Goal: Register for event/course

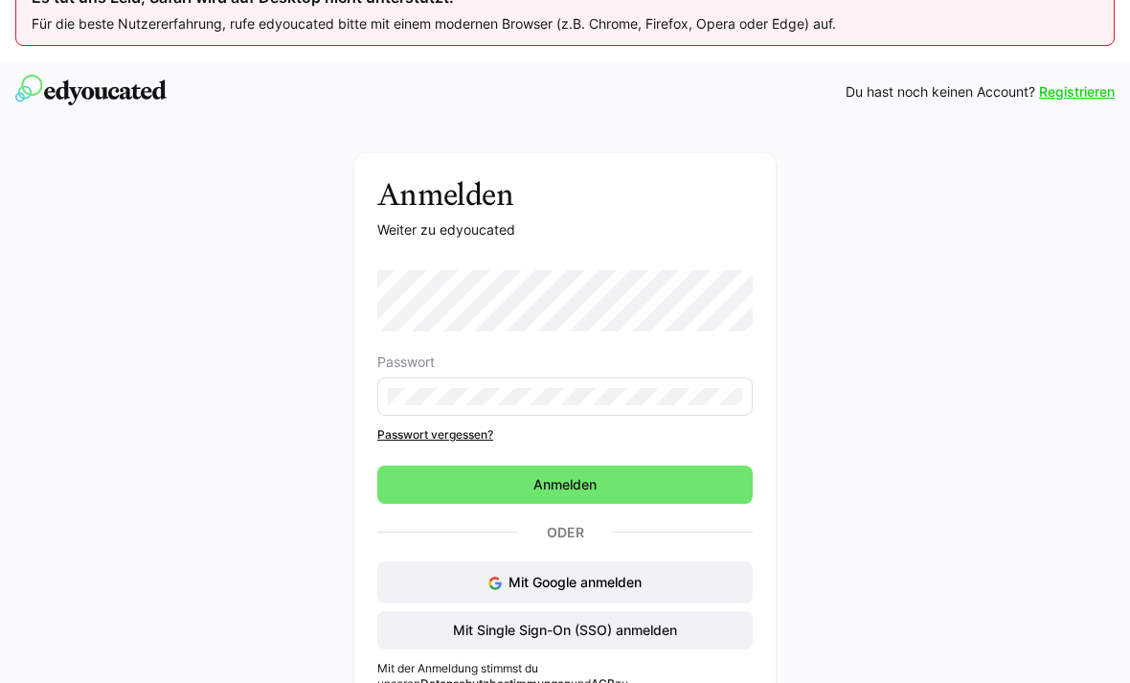
scroll to position [40, 0]
click at [1056, 124] on div "Anmelden Weiter zu edyoucated Passwort Passwort vergessen? Anmelden Oder Mit Go…" at bounding box center [565, 423] width 1130 height 601
click at [1059, 92] on link "Registrieren" at bounding box center [1077, 91] width 76 height 19
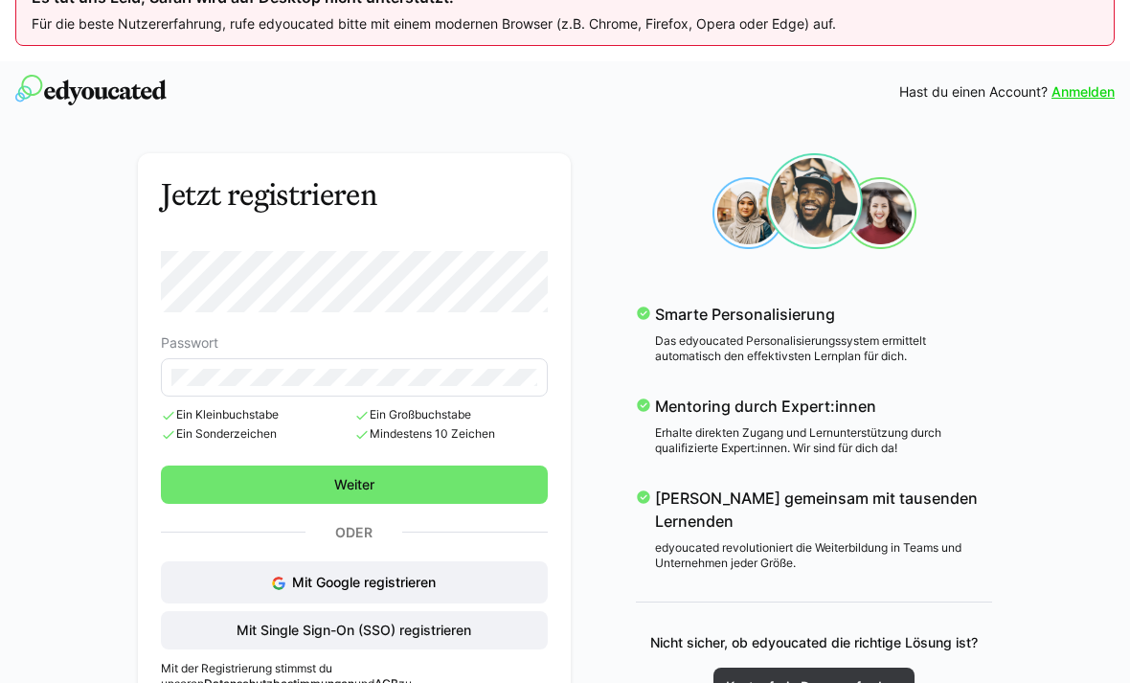
click at [198, 483] on span "Weiter" at bounding box center [355, 484] width 388 height 38
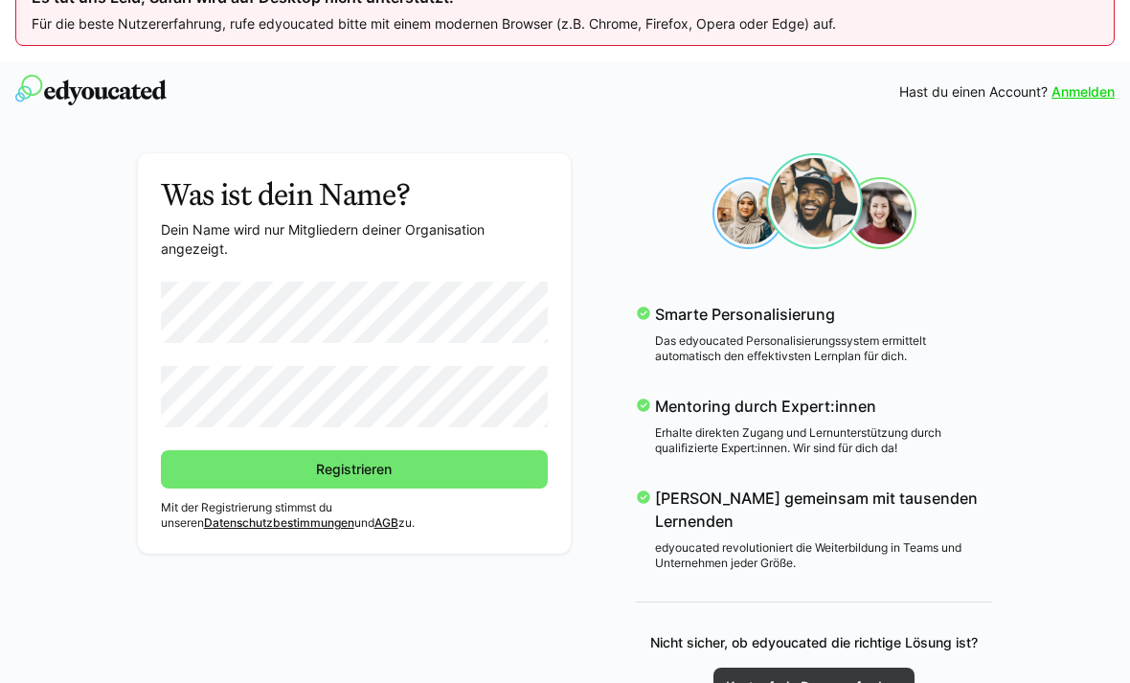
click at [213, 468] on span "Registrieren" at bounding box center [355, 469] width 388 height 38
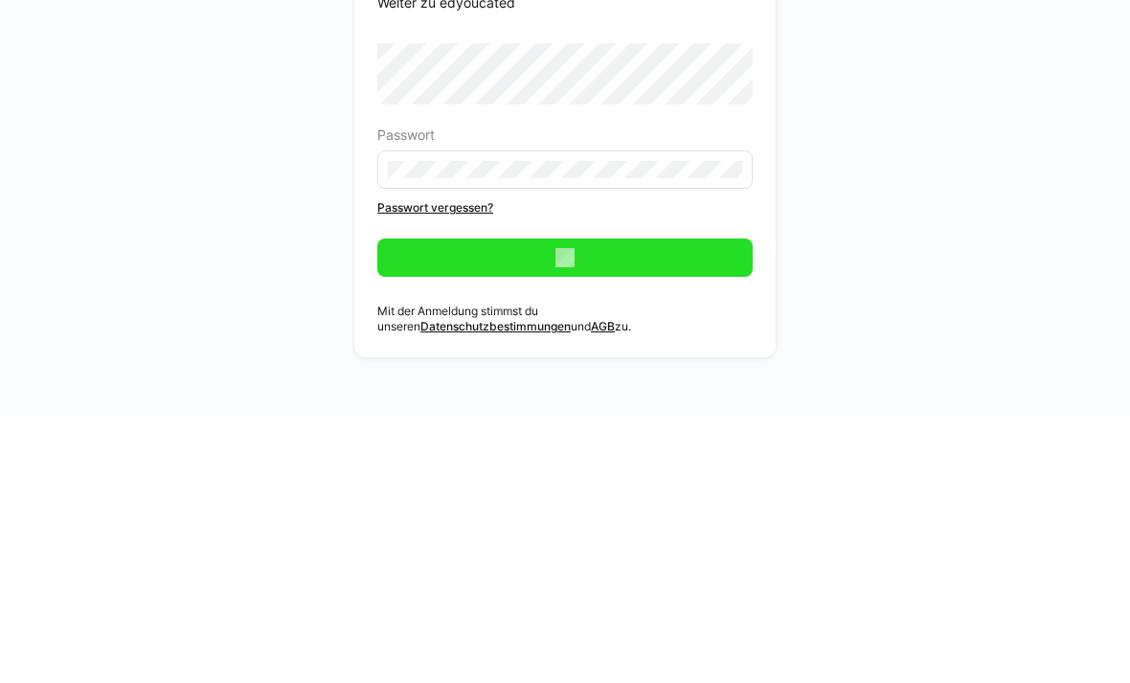
scroll to position [102, 0]
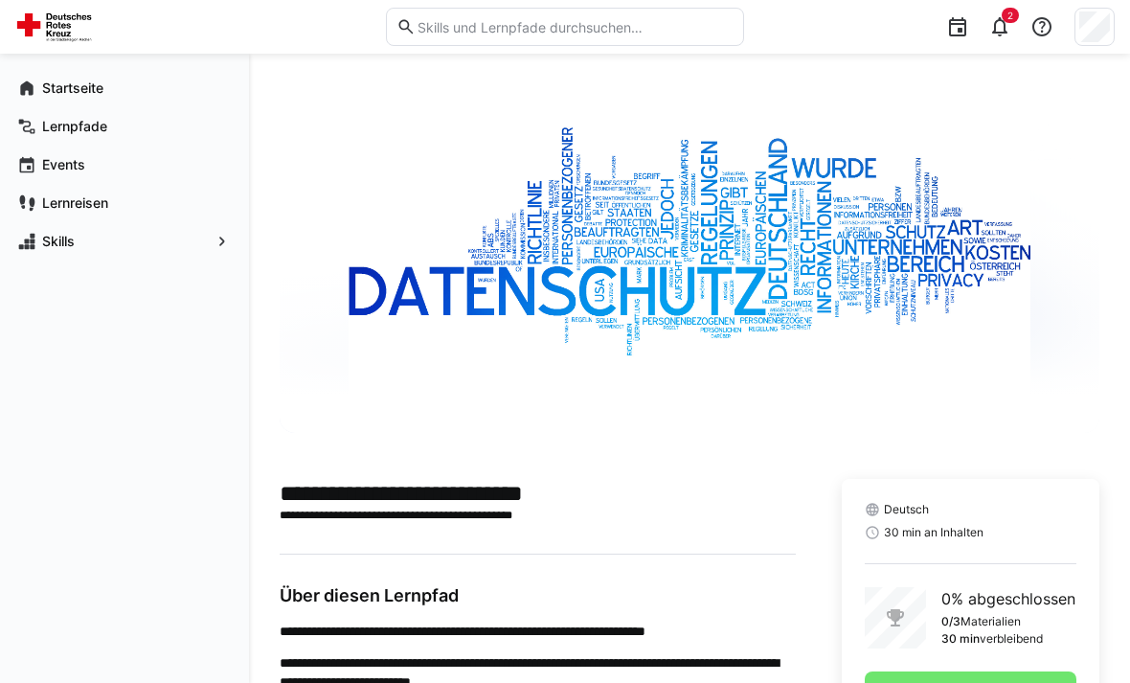
scroll to position [155, 0]
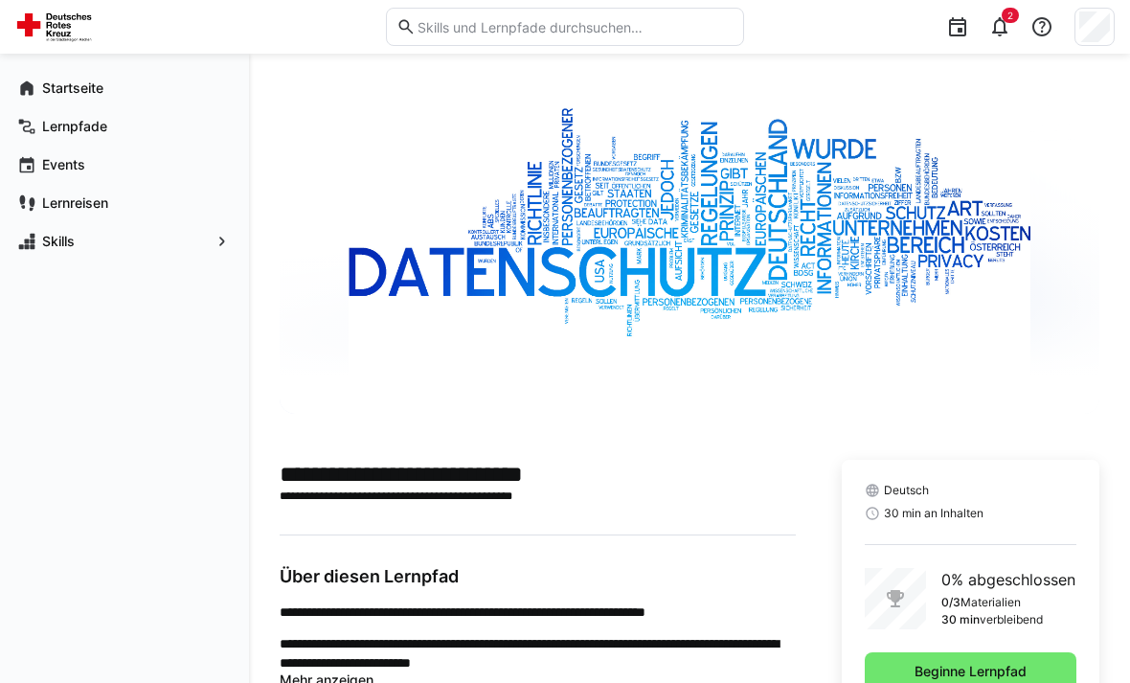
click at [894, 661] on span "Beginne Lernpfad" at bounding box center [971, 671] width 212 height 38
click at [950, 667] on span "Beginne Lernpfad" at bounding box center [971, 671] width 118 height 19
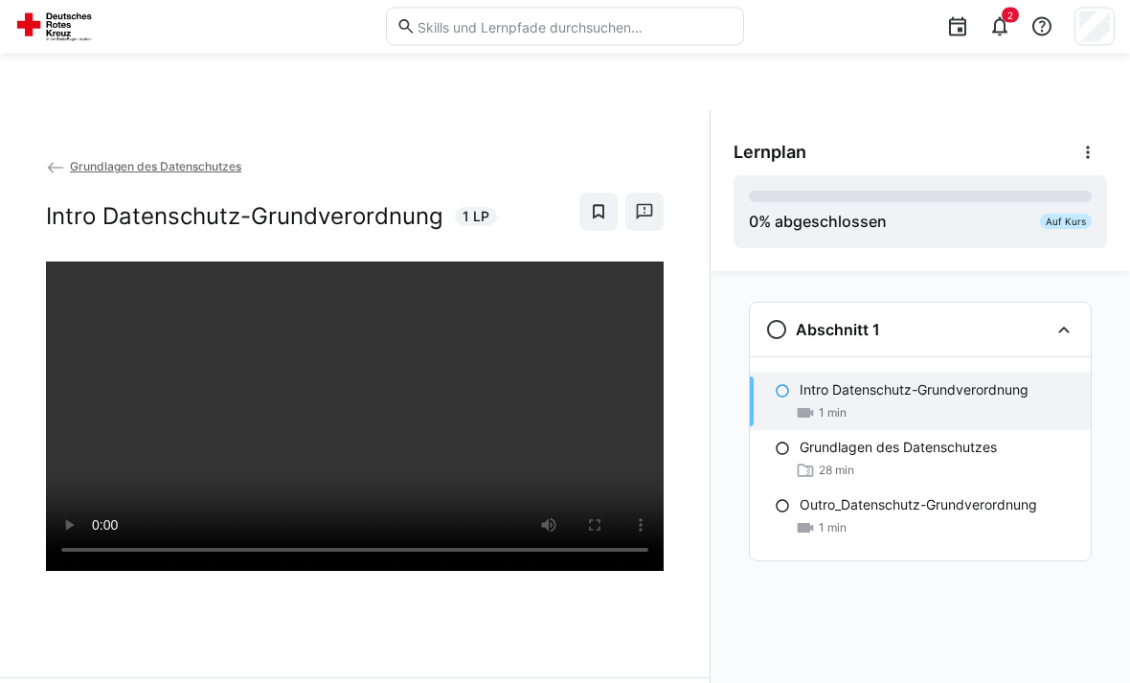
scroll to position [102, 0]
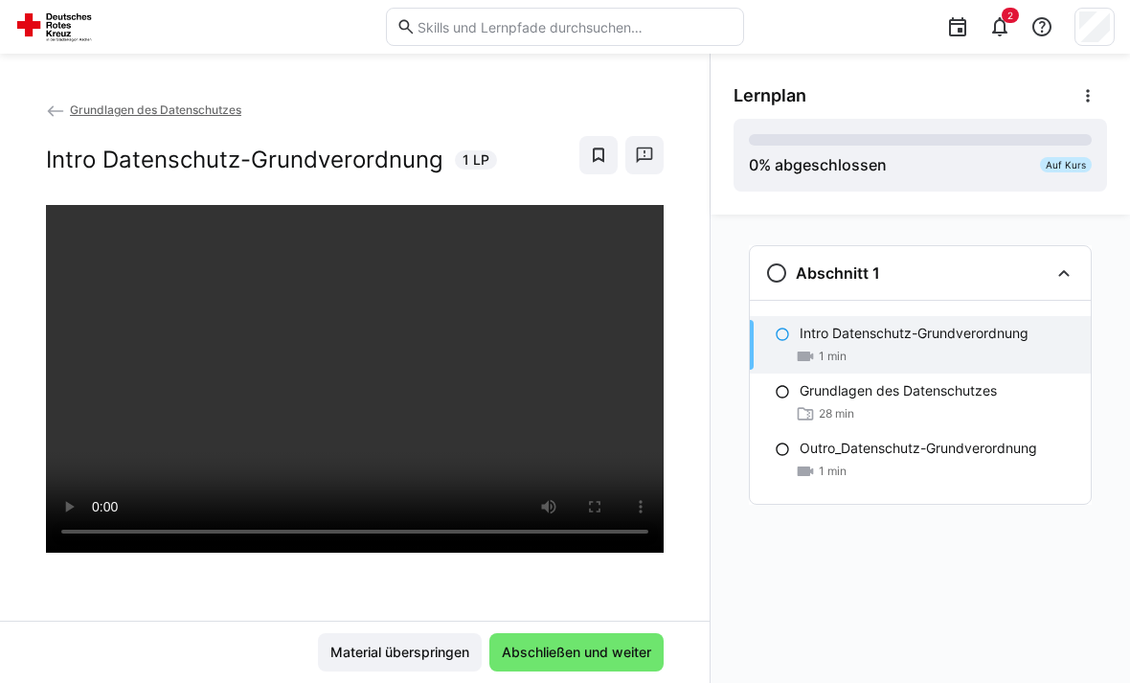
click at [602, 662] on span "Abschließen und weiter" at bounding box center [576, 652] width 155 height 19
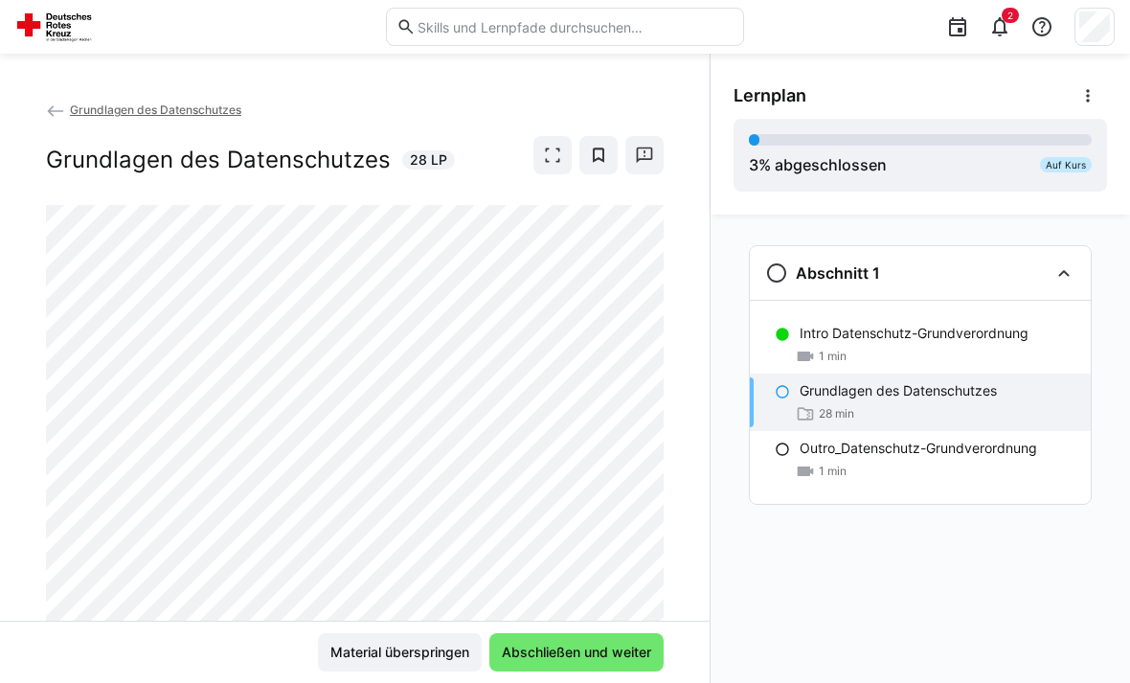
click at [587, 662] on span "Abschließen und weiter" at bounding box center [576, 652] width 155 height 19
click at [522, 667] on span "Abschließen und weiter" at bounding box center [576, 652] width 174 height 38
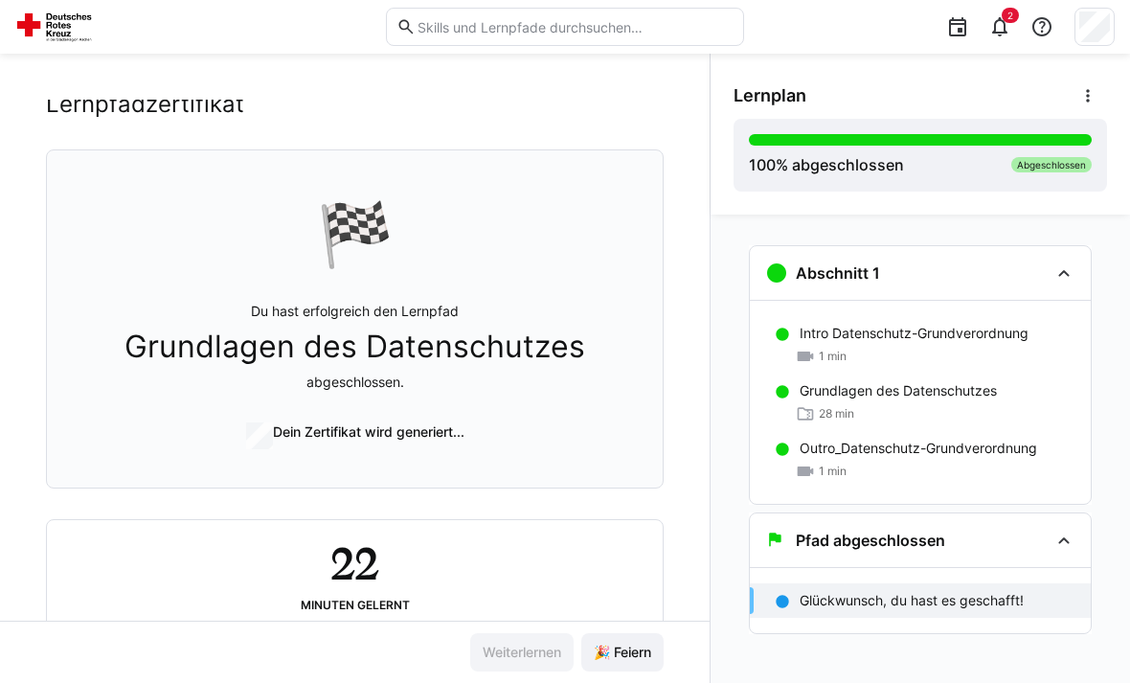
scroll to position [45, 0]
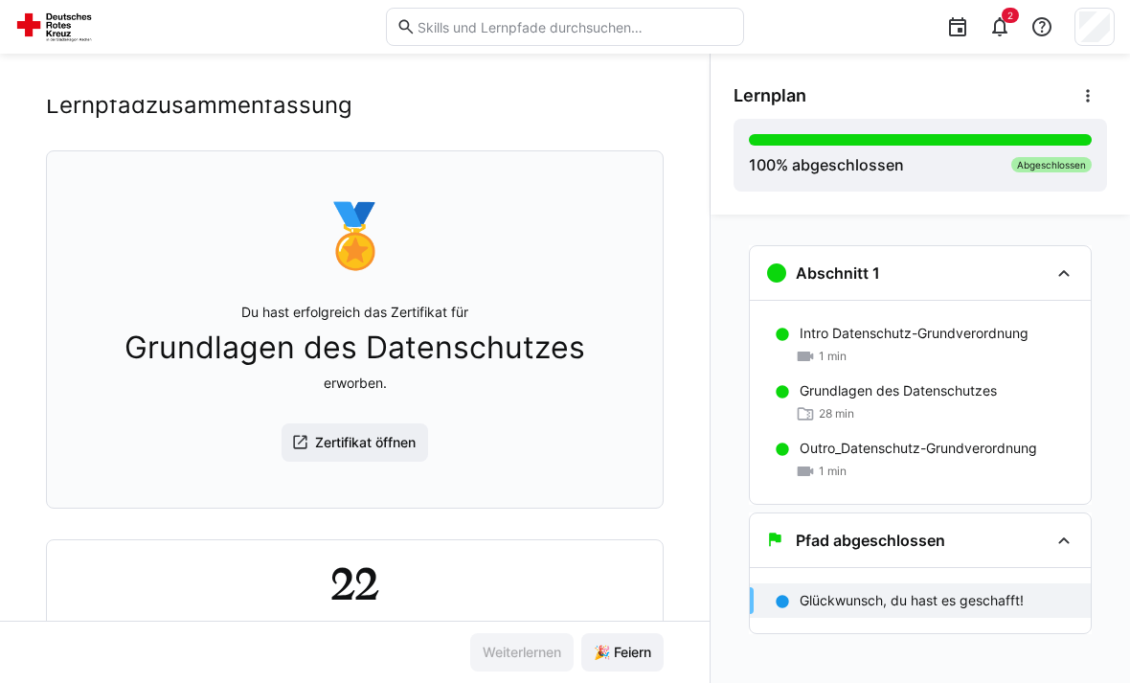
click at [313, 433] on span "Zertifikat öffnen" at bounding box center [365, 442] width 106 height 19
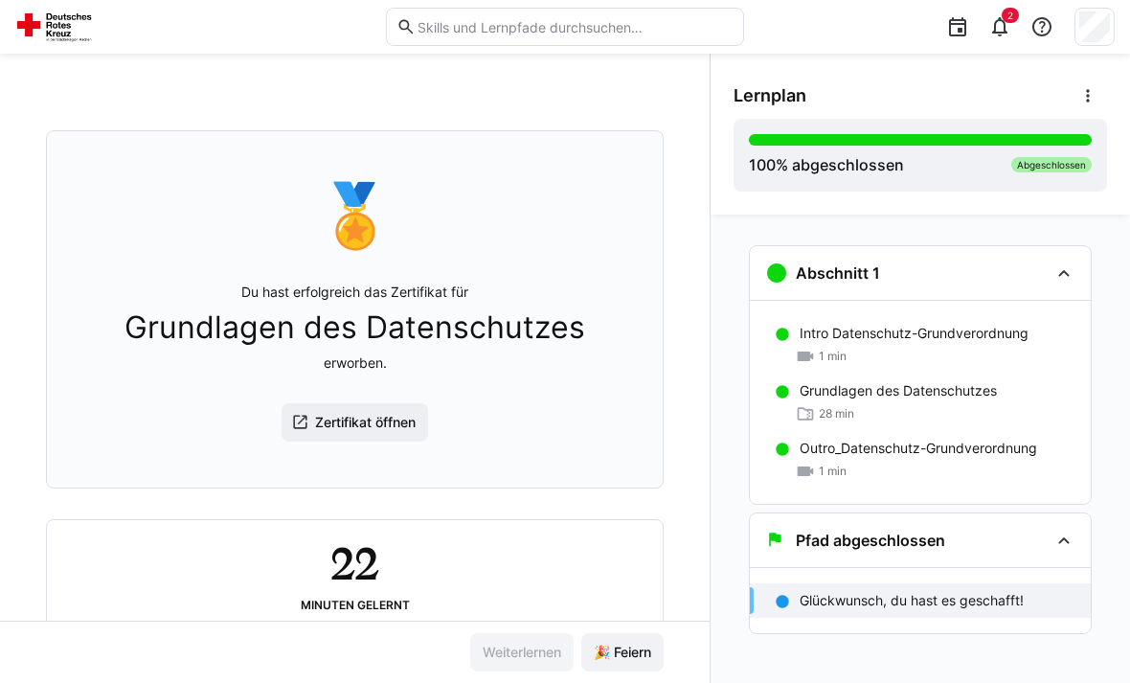
scroll to position [64, 0]
click at [624, 646] on span "🎉 Feiern" at bounding box center [622, 652] width 63 height 19
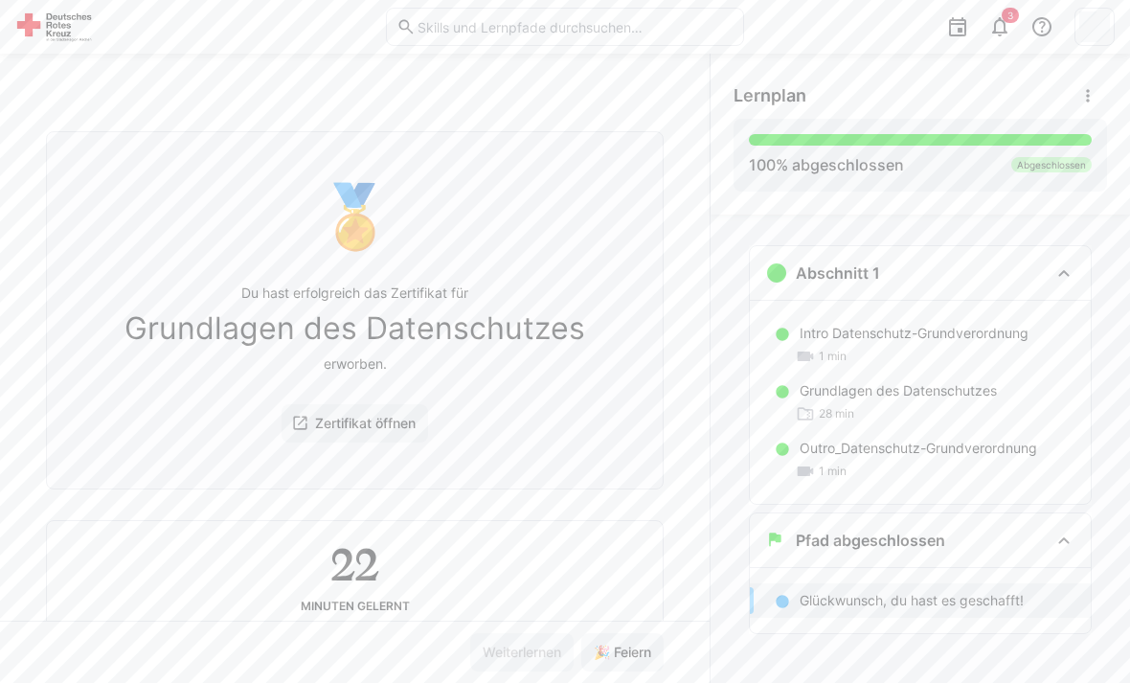
click at [608, 670] on span "🎉 Feiern" at bounding box center [622, 652] width 82 height 38
click at [632, 653] on span "🎉 Feiern" at bounding box center [622, 652] width 63 height 19
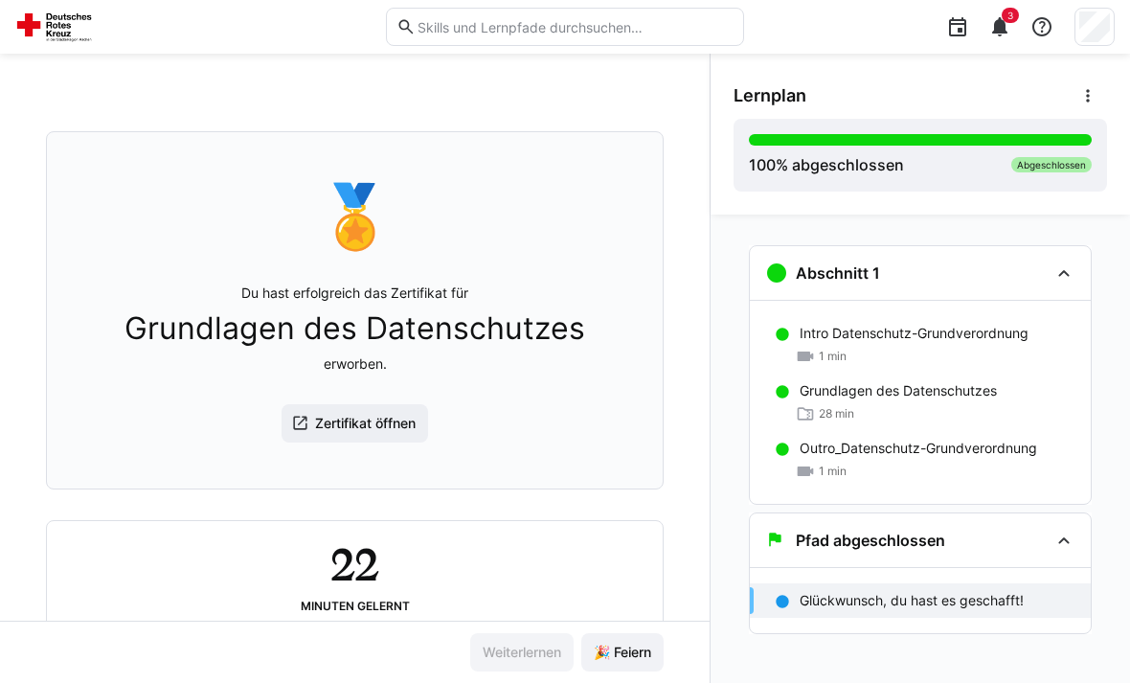
click at [999, 23] on eds-icon at bounding box center [999, 26] width 23 height 23
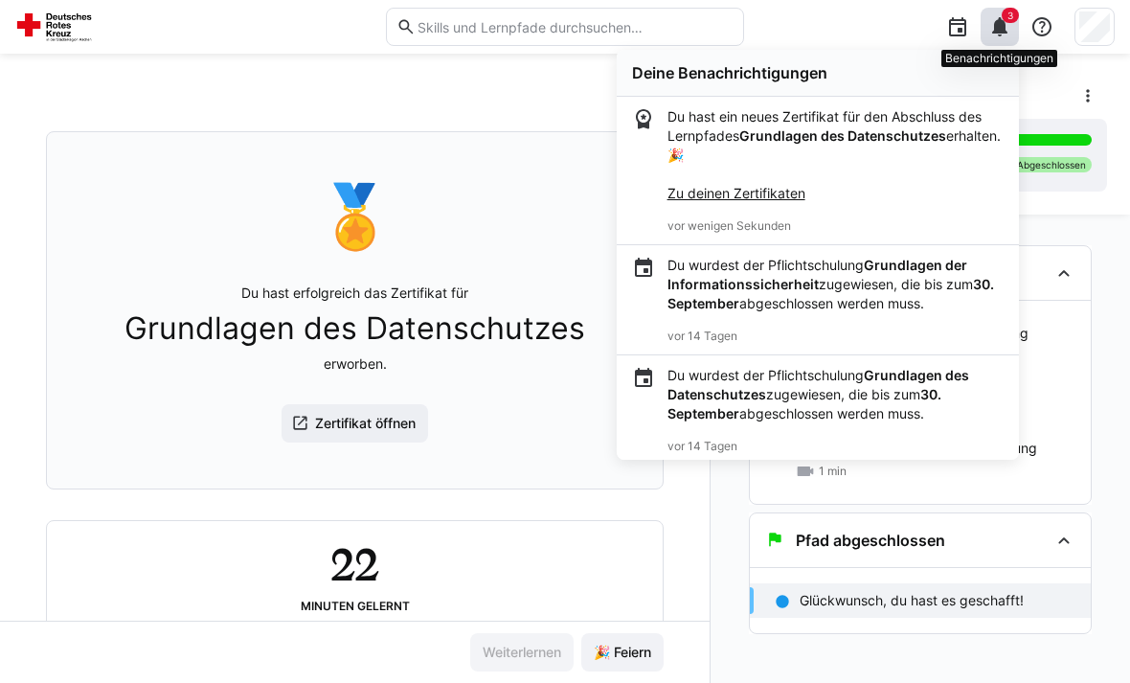
click at [985, 660] on div "Abschnitt 1 Intro Datenschutz-Grundverordnung 1 min Grundlagen des Datenschutze…" at bounding box center [920, 449] width 419 height 468
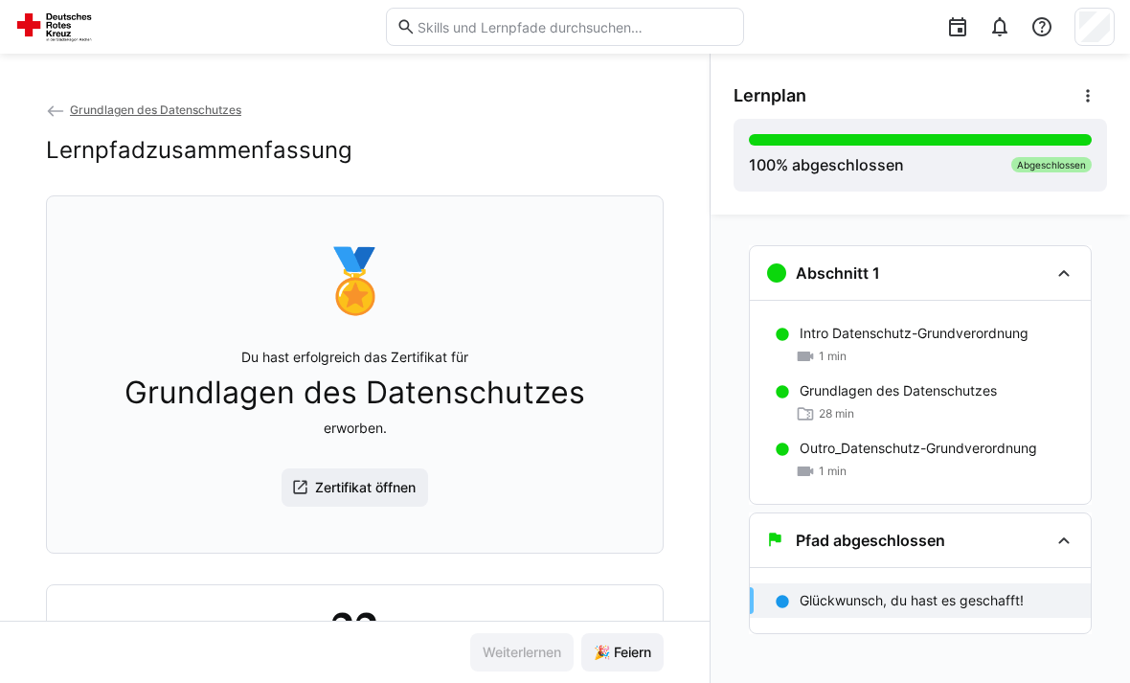
scroll to position [0, 0]
